Goal: Find specific page/section

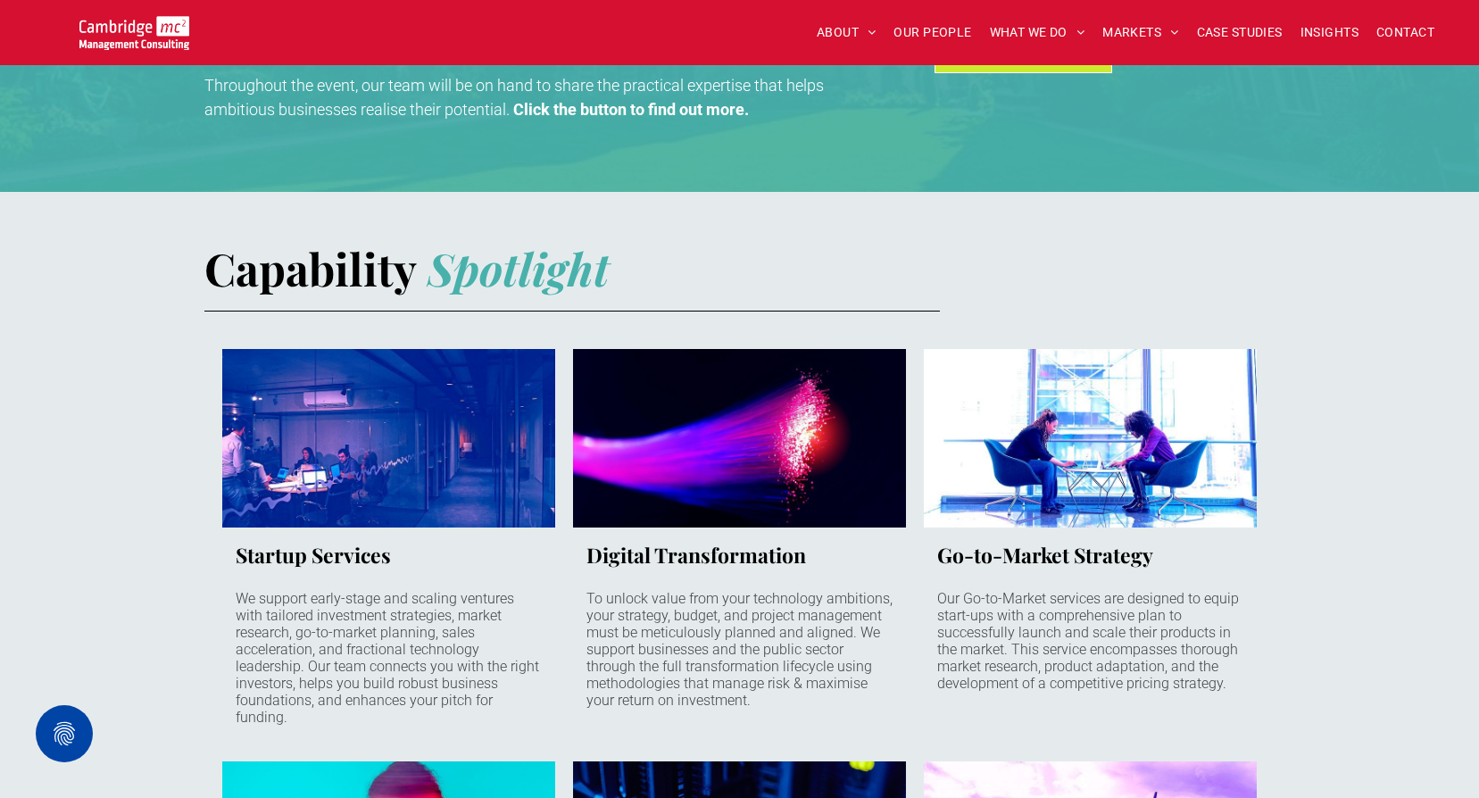
scroll to position [714, 0]
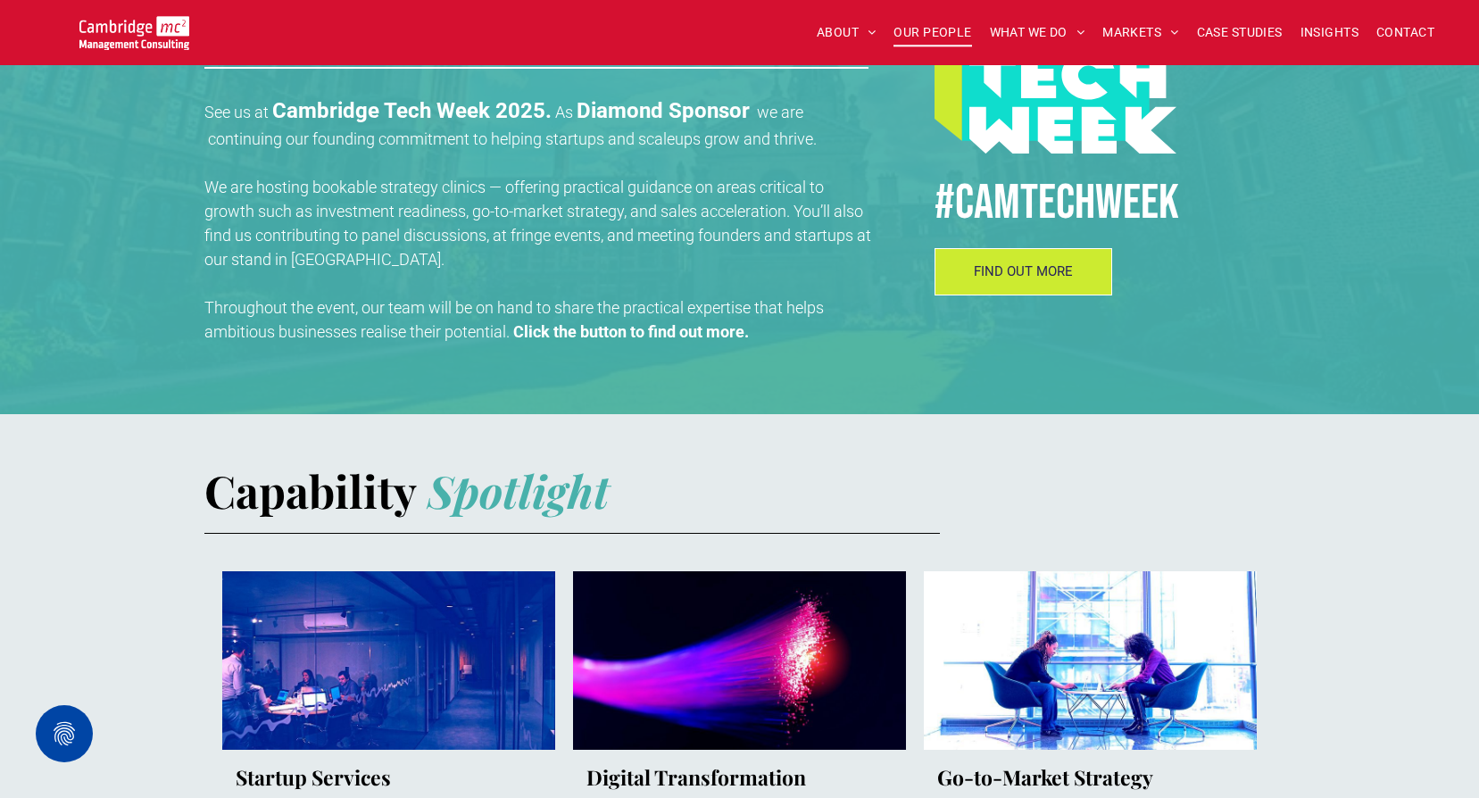
click at [966, 29] on span "OUR PEOPLE" at bounding box center [932, 33] width 78 height 28
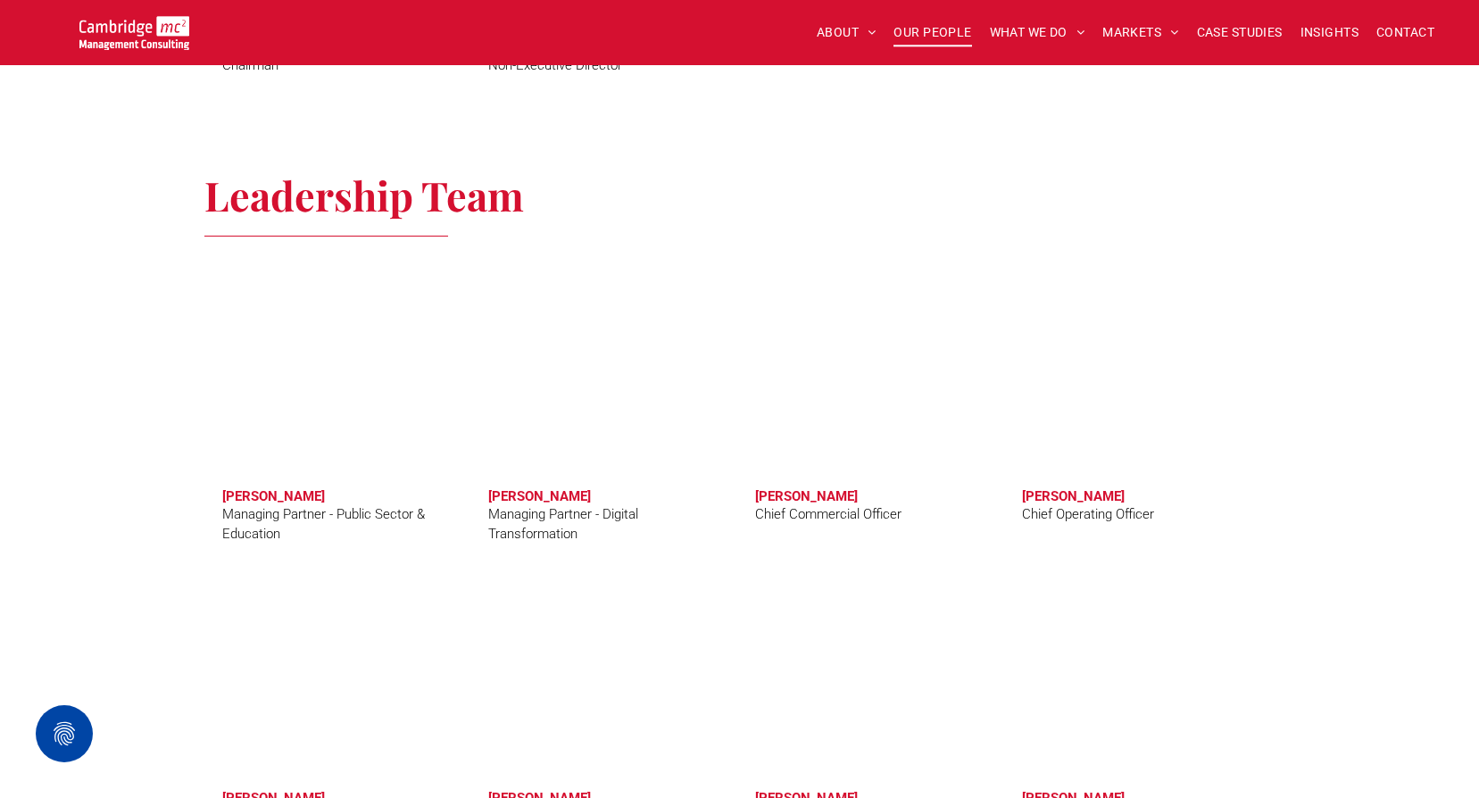
scroll to position [1249, 0]
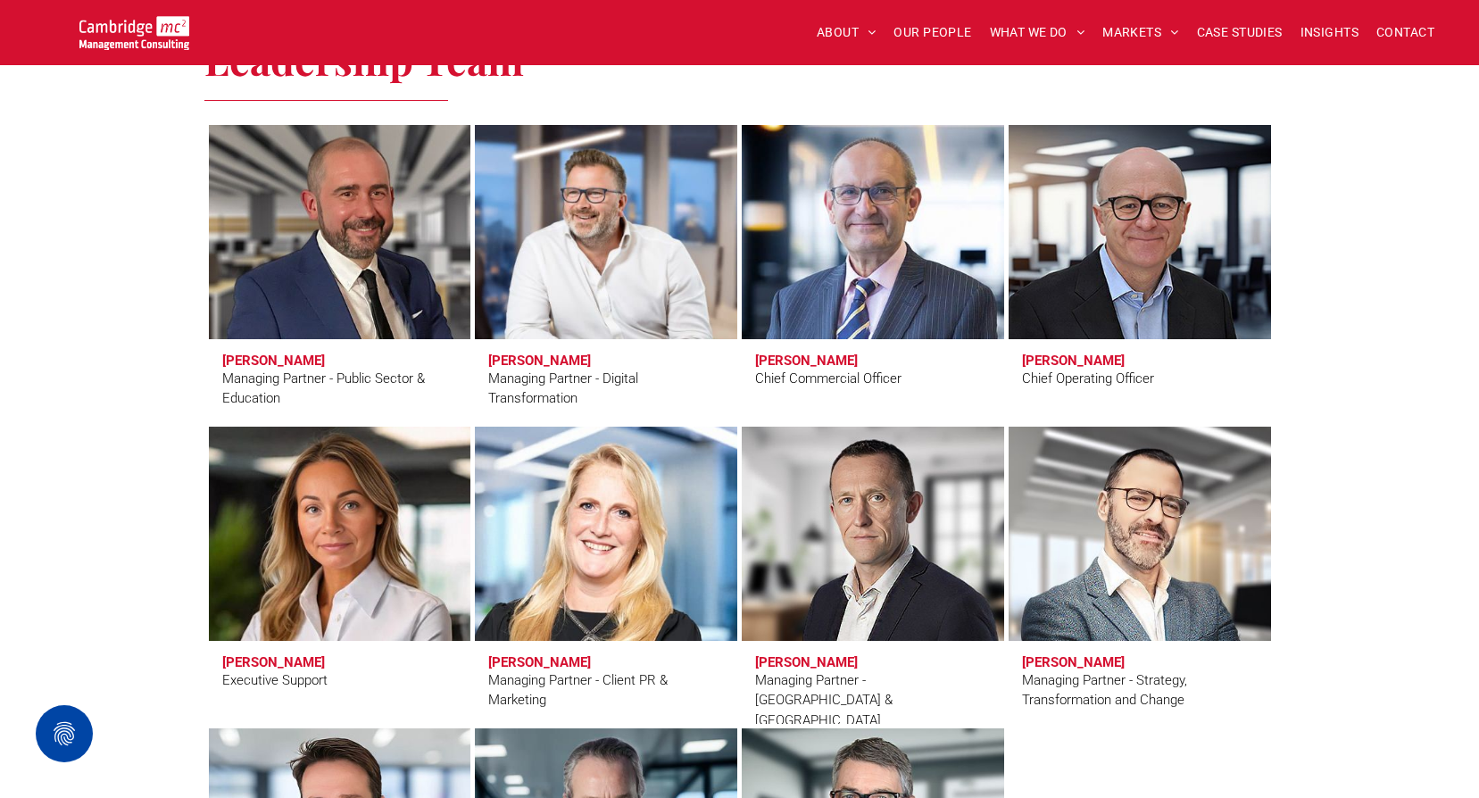
click at [1150, 601] on link at bounding box center [1139, 533] width 278 height 227
